Goal: Task Accomplishment & Management: Manage account settings

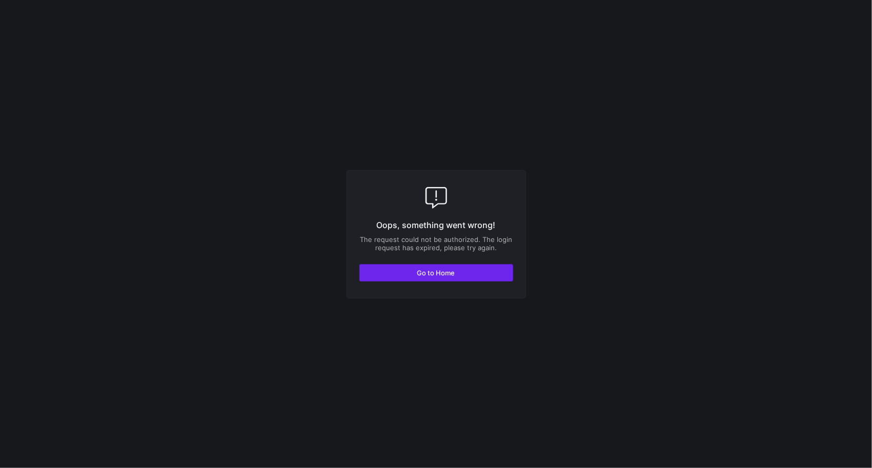
click at [433, 276] on button "Go to Home" at bounding box center [436, 272] width 154 height 17
